Goal: Task Accomplishment & Management: Manage account settings

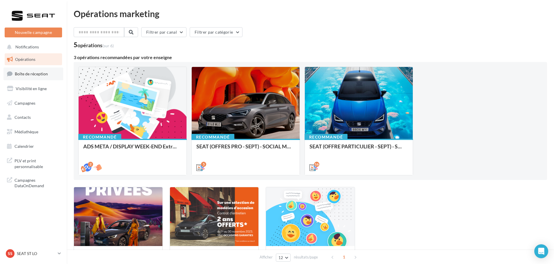
click at [35, 79] on link "Boîte de réception" at bounding box center [33, 74] width 60 height 12
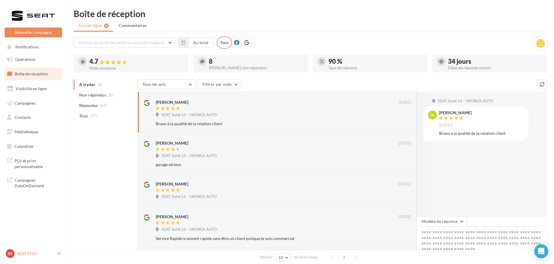
click at [39, 251] on p "SEAT ST LO" at bounding box center [36, 254] width 39 height 6
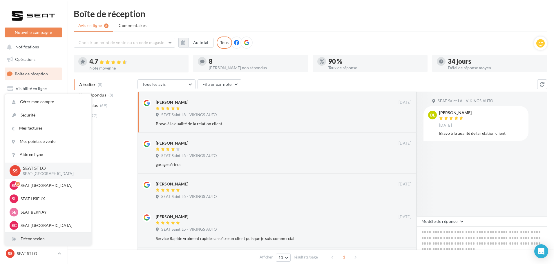
click at [40, 243] on div "Déconnexion" at bounding box center [48, 239] width 86 height 13
